Goal: Navigation & Orientation: Find specific page/section

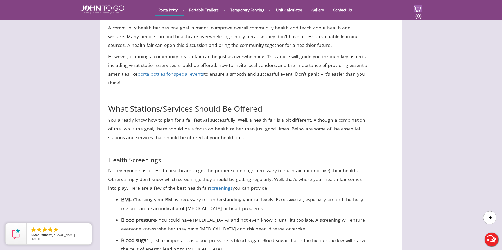
scroll to position [238, 0]
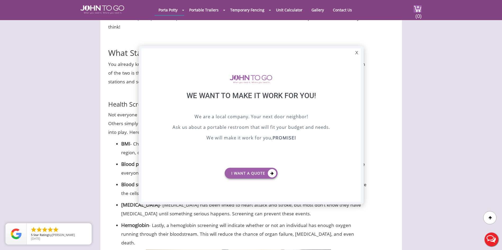
scroll to position [0, 0]
click at [354, 52] on div "X" at bounding box center [356, 52] width 8 height 9
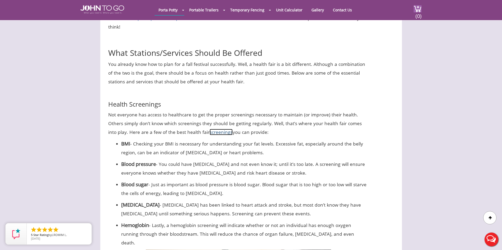
click at [210, 134] on link "screenings" at bounding box center [221, 132] width 23 height 6
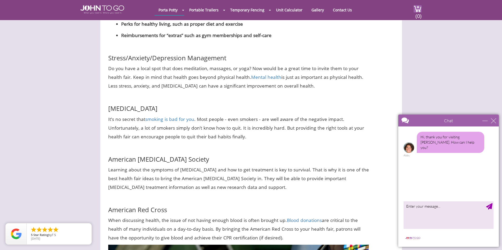
scroll to position [987, 0]
